Goal: Find specific page/section: Find specific page/section

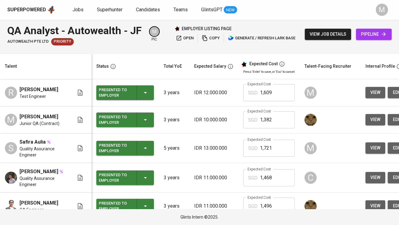
click at [371, 33] on span "pipeline" at bounding box center [374, 34] width 26 height 8
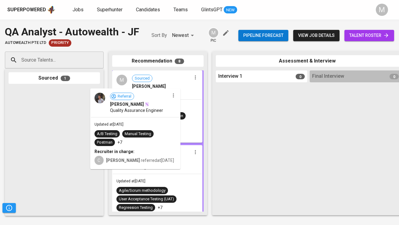
drag, startPoint x: 66, startPoint y: 128, endPoint x: 152, endPoint y: 128, distance: 86.8
